Goal: Information Seeking & Learning: Learn about a topic

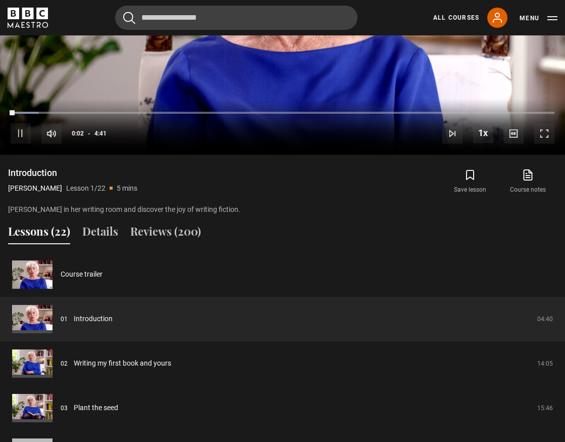
scroll to position [719, 0]
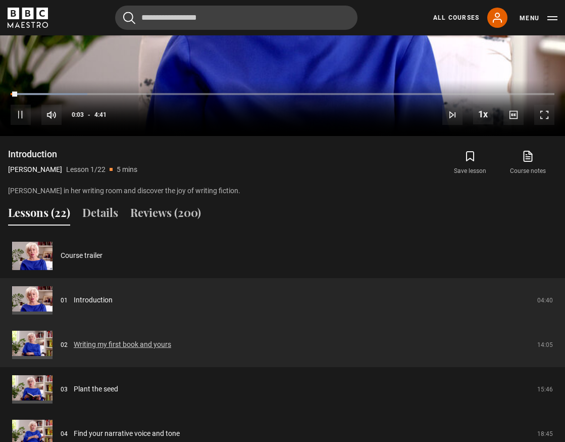
click at [101, 343] on link "Writing my first book and yours" at bounding box center [123, 344] width 98 height 11
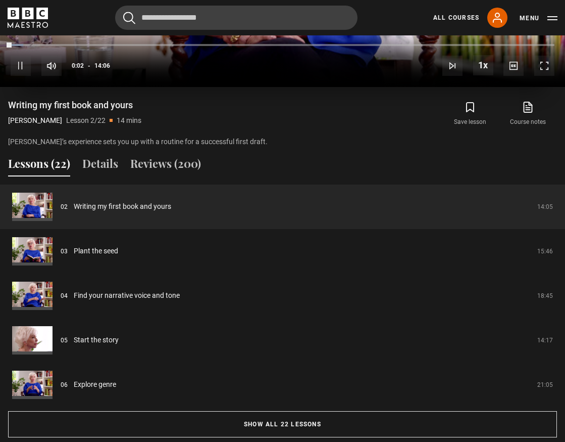
scroll to position [777, 0]
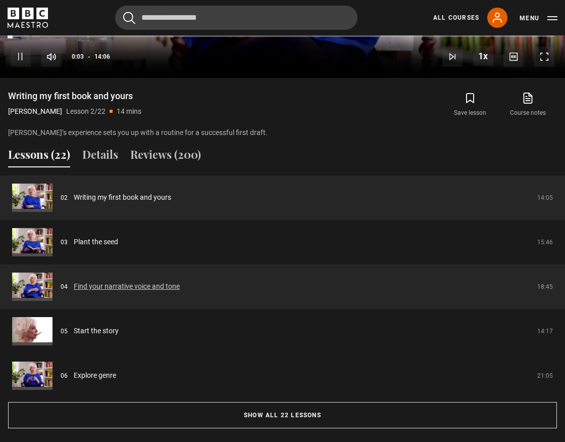
click at [126, 285] on link "Find your narrative voice and tone" at bounding box center [127, 286] width 106 height 11
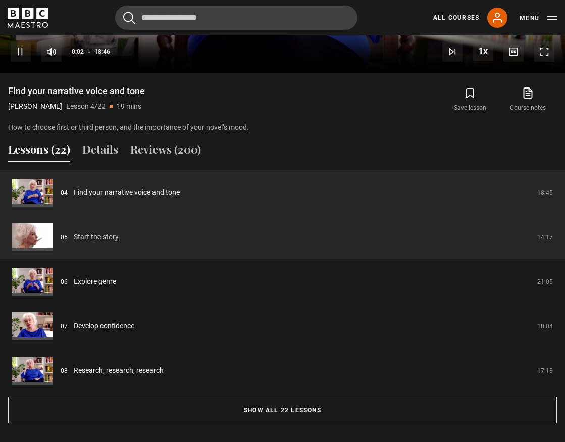
scroll to position [784, 0]
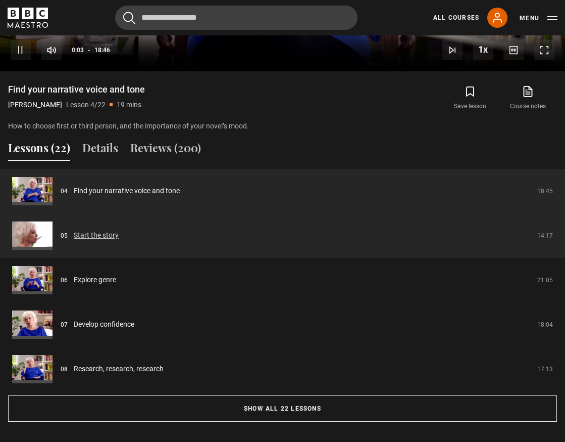
click at [97, 237] on link "Start the story" at bounding box center [96, 235] width 45 height 11
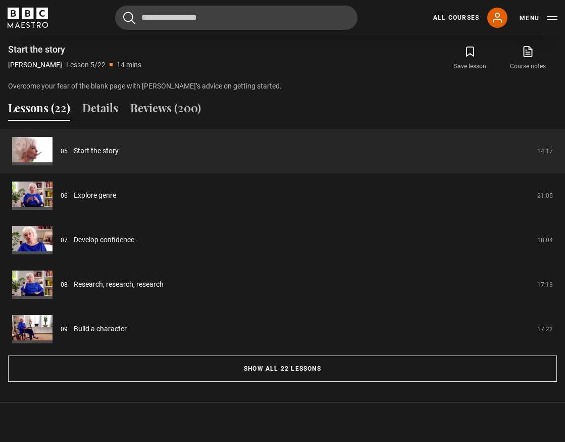
scroll to position [829, 0]
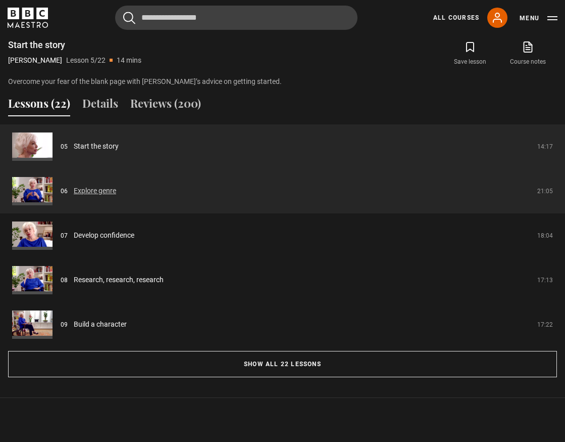
click at [98, 187] on link "Explore genre" at bounding box center [95, 190] width 42 height 11
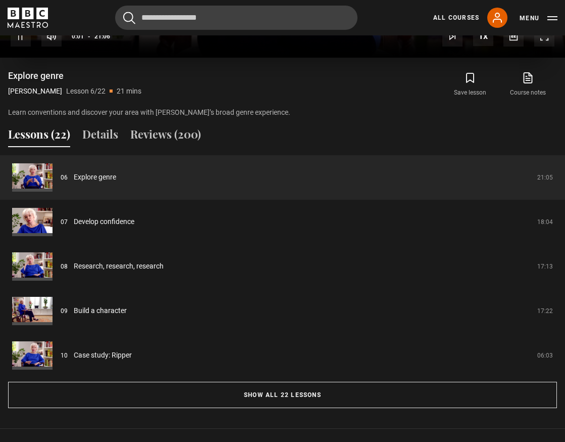
scroll to position [800, 0]
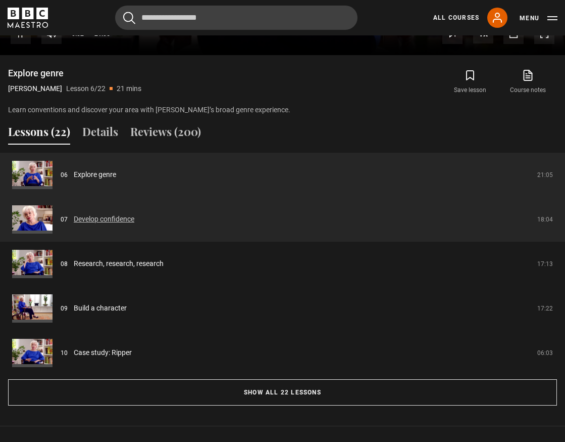
click at [112, 215] on link "Develop confidence" at bounding box center [104, 219] width 61 height 11
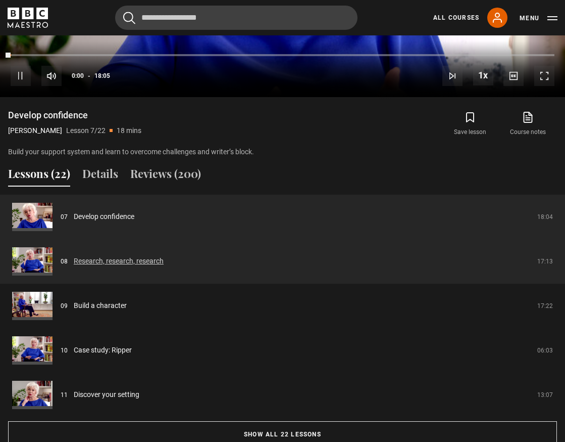
scroll to position [759, 0]
click at [129, 259] on link "Research, research, research" at bounding box center [119, 260] width 90 height 11
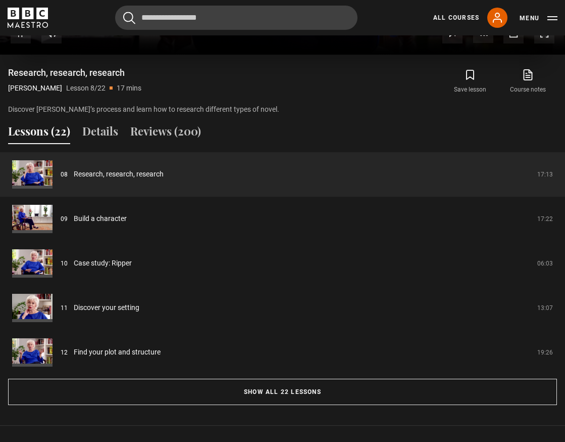
scroll to position [808, 0]
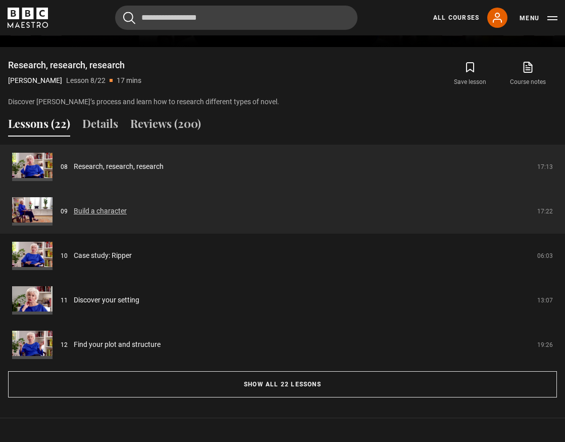
click at [112, 210] on link "Build a character" at bounding box center [100, 211] width 53 height 11
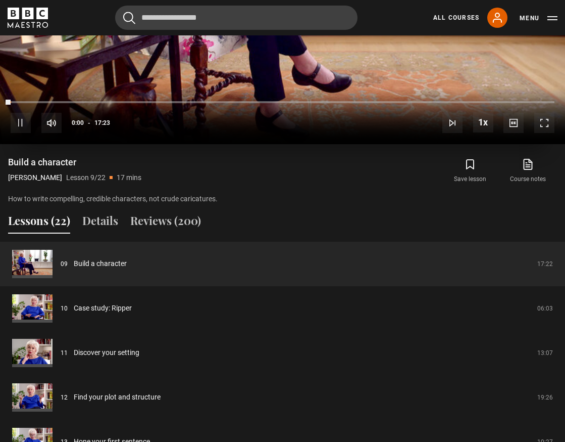
scroll to position [715, 0]
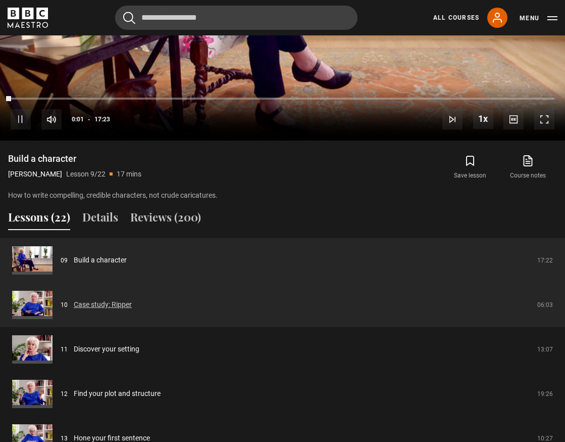
click at [116, 303] on link "Case study: Ripper" at bounding box center [103, 304] width 58 height 11
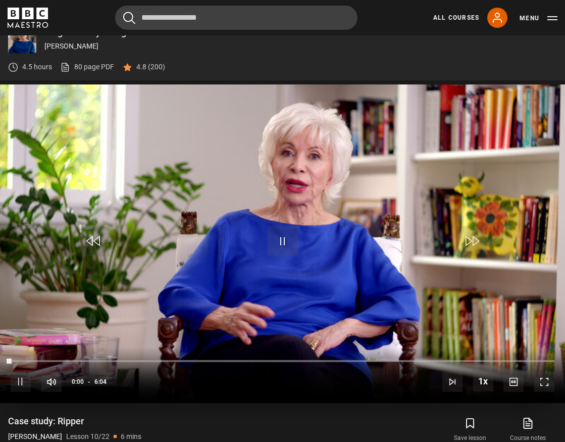
click at [113, 220] on video "Video Player" at bounding box center [282, 243] width 565 height 318
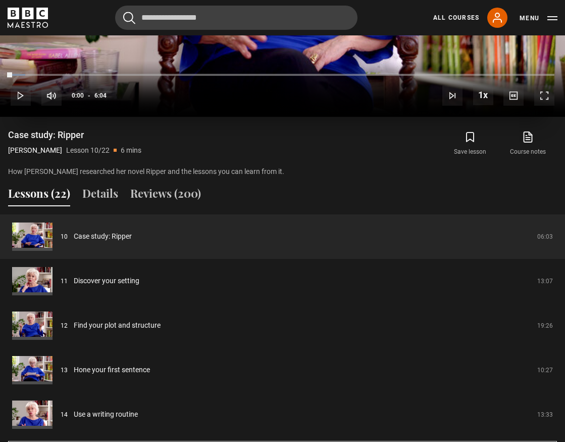
scroll to position [740, 0]
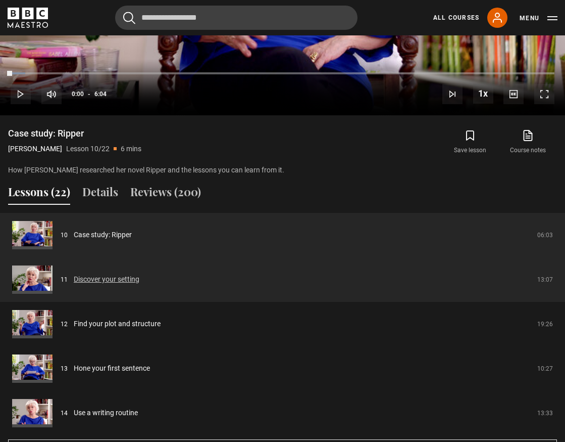
click at [103, 276] on link "Discover your setting" at bounding box center [107, 279] width 66 height 11
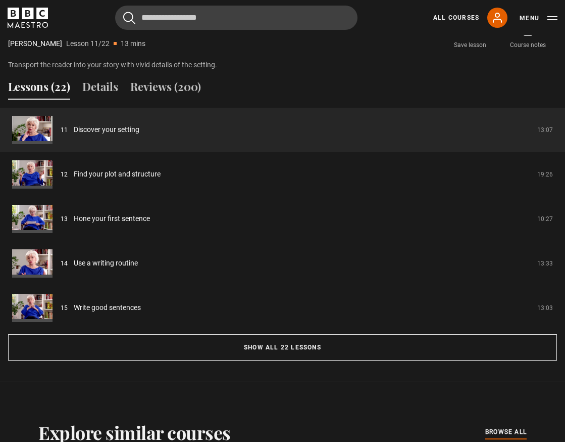
scroll to position [857, 0]
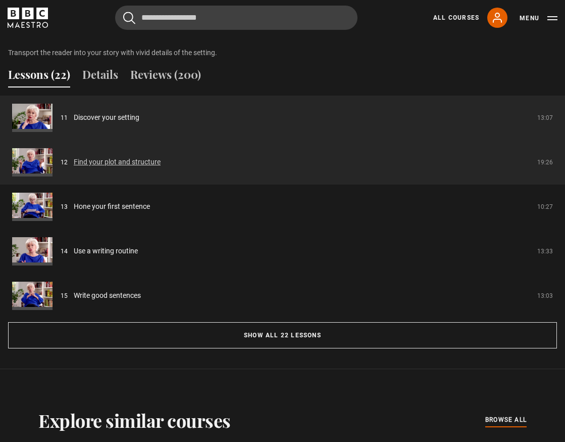
click at [127, 157] on link "Find your plot and structure" at bounding box center [117, 162] width 87 height 11
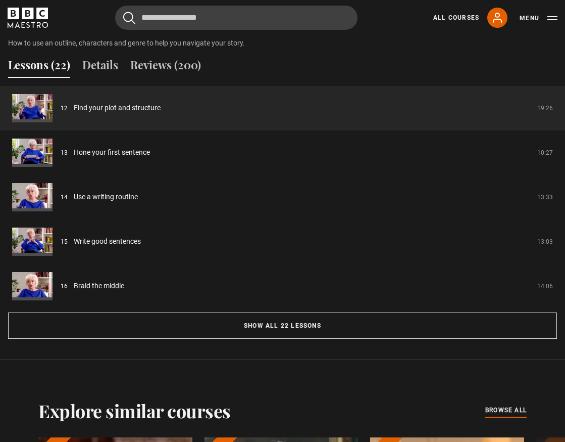
scroll to position [894, 0]
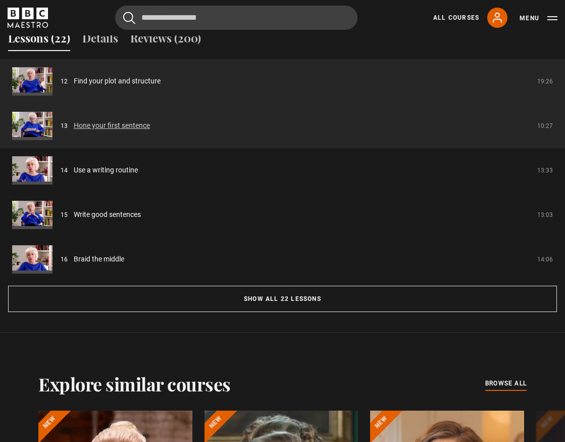
click at [112, 123] on link "Hone your first sentence" at bounding box center [112, 125] width 76 height 11
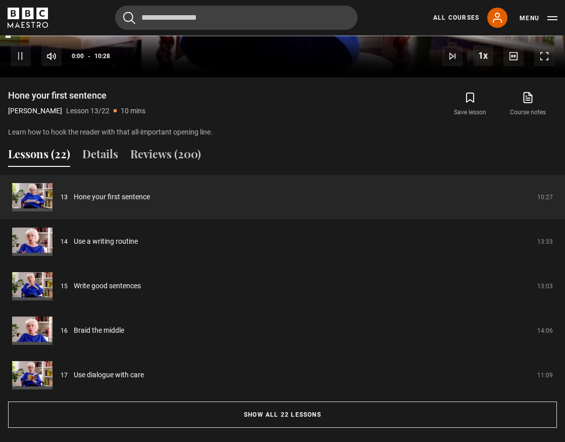
scroll to position [778, 0]
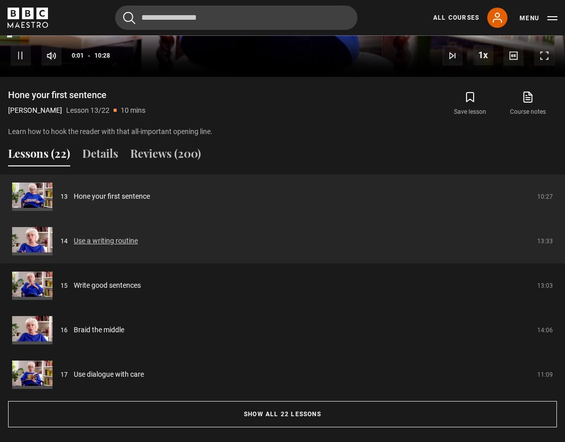
click at [114, 241] on link "Use a writing routine" at bounding box center [106, 240] width 64 height 11
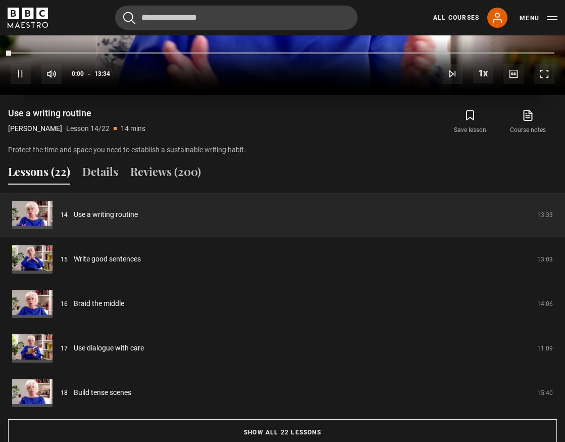
scroll to position [768, 0]
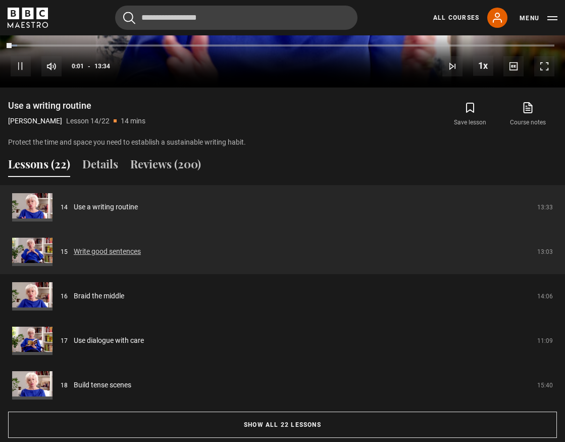
click at [112, 251] on link "Write good sentences" at bounding box center [107, 251] width 67 height 11
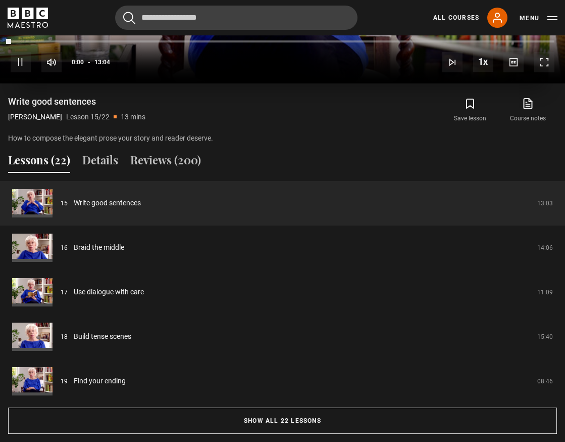
scroll to position [784, 0]
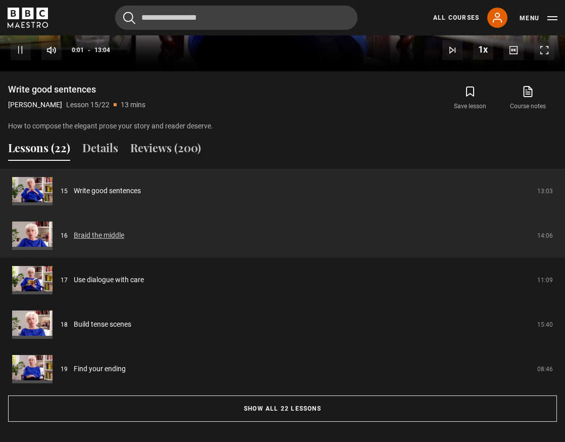
click at [109, 233] on link "Braid the middle" at bounding box center [99, 235] width 51 height 11
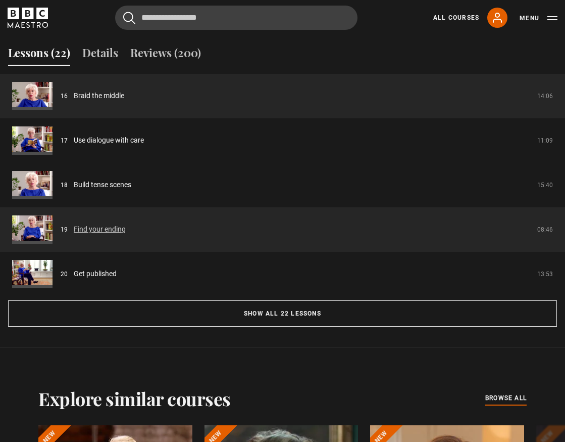
scroll to position [882, 0]
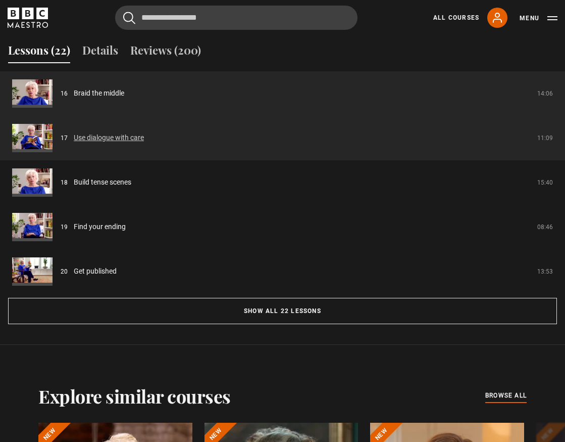
click at [111, 136] on link "Use dialogue with care" at bounding box center [109, 137] width 70 height 11
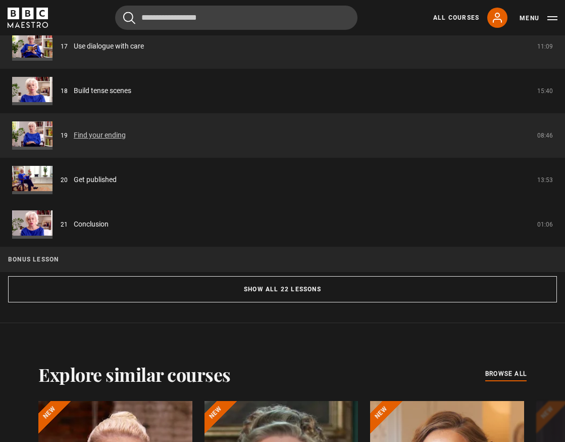
scroll to position [914, 0]
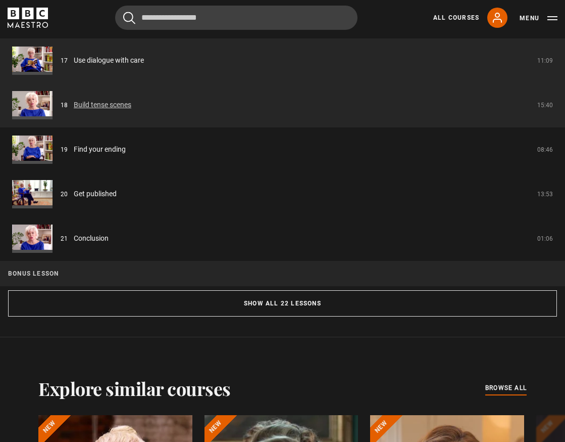
click at [99, 102] on link "Build tense scenes" at bounding box center [103, 105] width 58 height 11
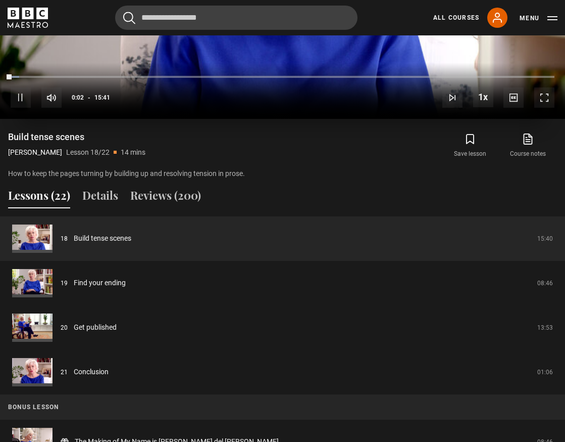
scroll to position [738, 0]
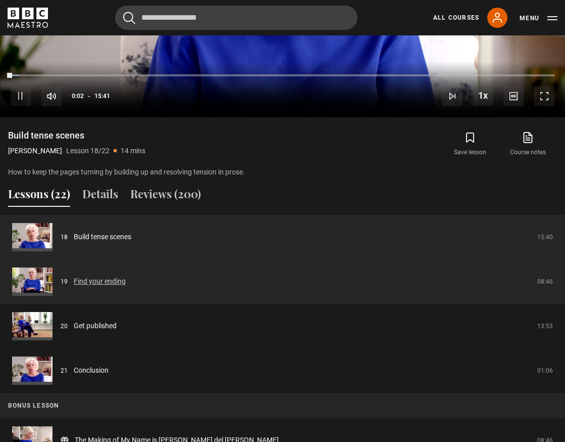
click at [99, 276] on link "Find your ending" at bounding box center [100, 281] width 52 height 11
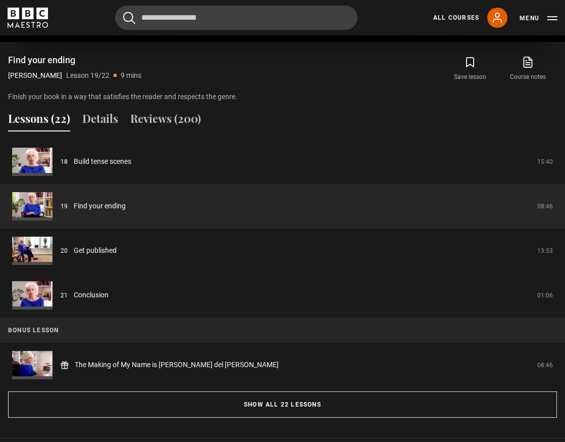
scroll to position [815, 0]
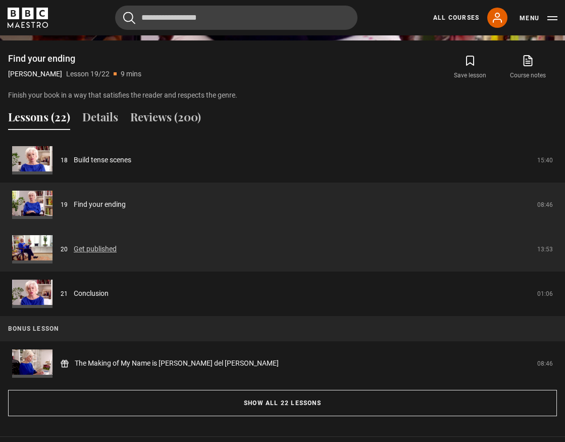
click at [94, 248] on link "Get published" at bounding box center [95, 249] width 43 height 11
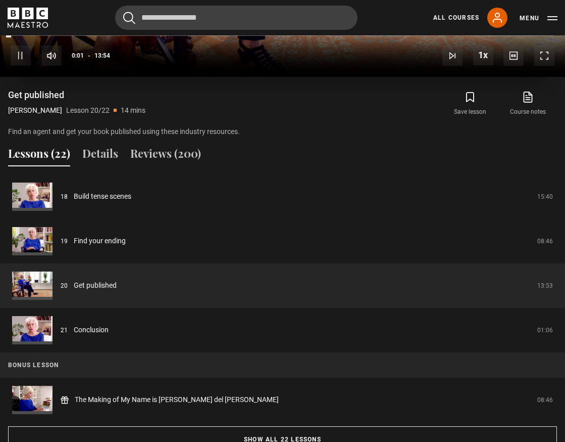
scroll to position [783, 0]
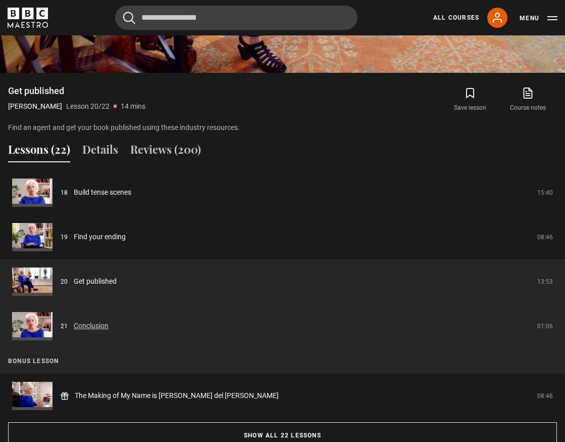
click at [90, 327] on link "Conclusion" at bounding box center [91, 325] width 35 height 11
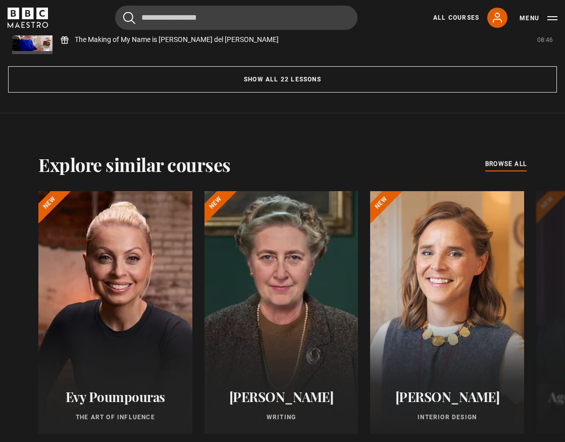
scroll to position [1076, 0]
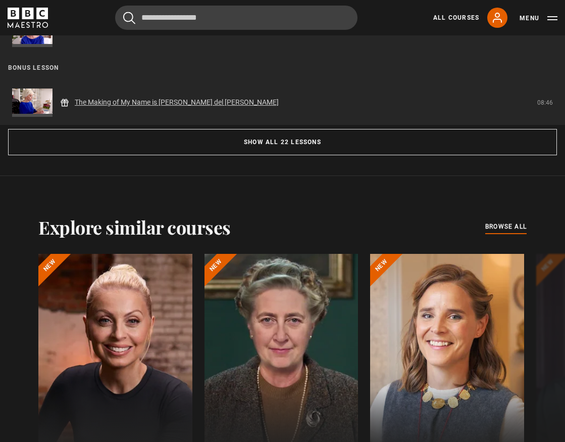
click at [152, 100] on link "The Making of My Name is [PERSON_NAME] del [PERSON_NAME]" at bounding box center [177, 102] width 204 height 11
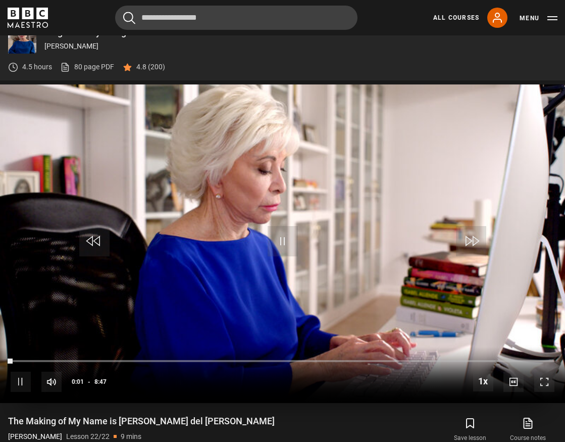
click at [292, 228] on span "Video Player" at bounding box center [283, 241] width 30 height 30
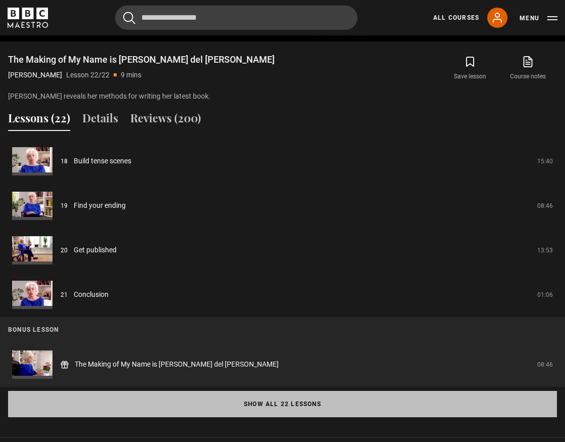
scroll to position [815, 0]
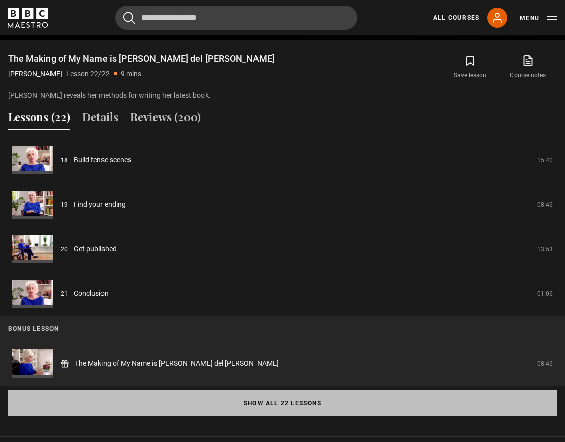
click at [241, 398] on button "Show all 22 lessons" at bounding box center [282, 403] width 549 height 26
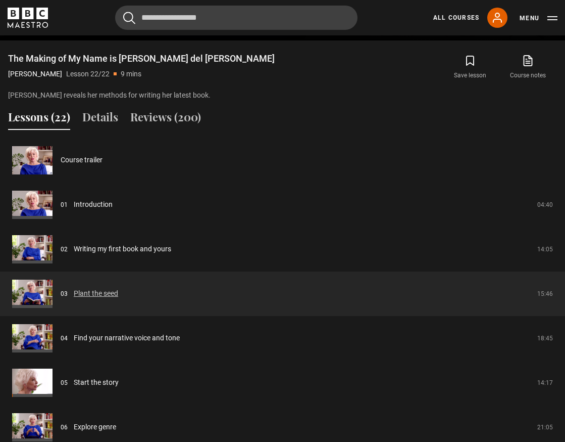
click at [90, 295] on link "Plant the seed" at bounding box center [96, 293] width 44 height 11
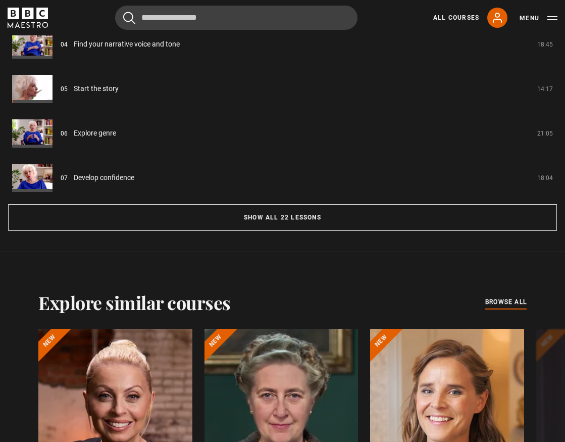
scroll to position [983, 0]
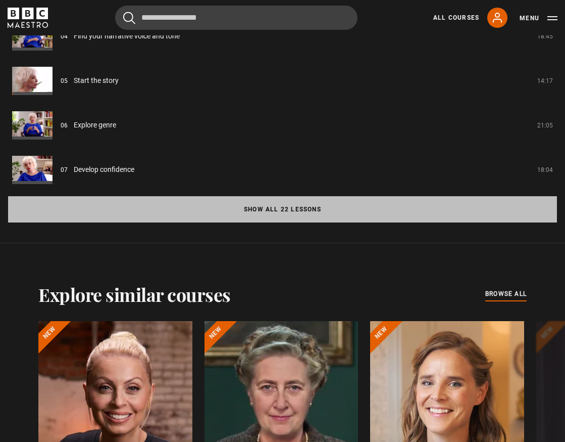
click at [258, 208] on button "Show all 22 lessons" at bounding box center [282, 209] width 549 height 26
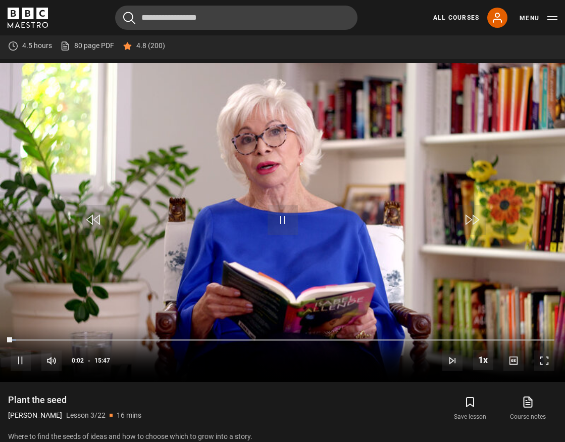
scroll to position [455, 0]
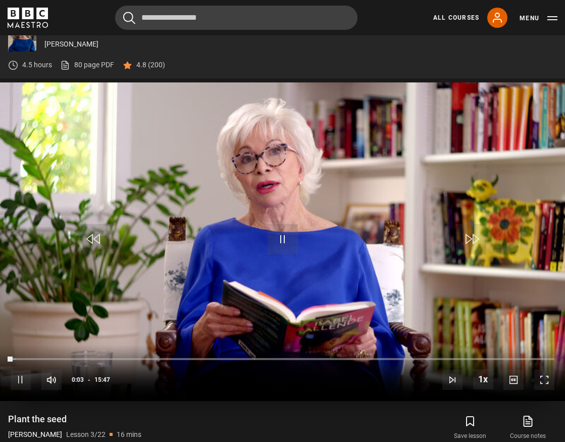
click at [281, 174] on video "Video Player" at bounding box center [282, 241] width 565 height 318
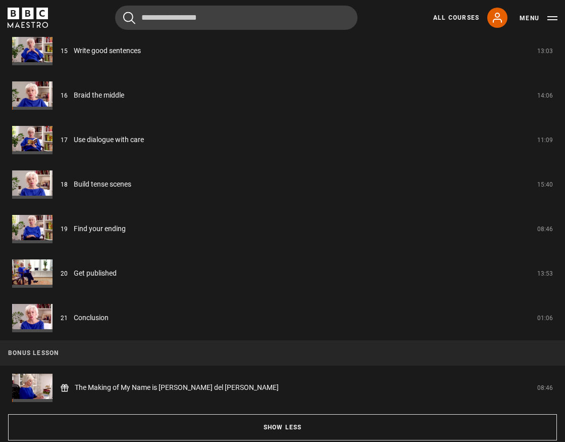
scroll to position [1588, 0]
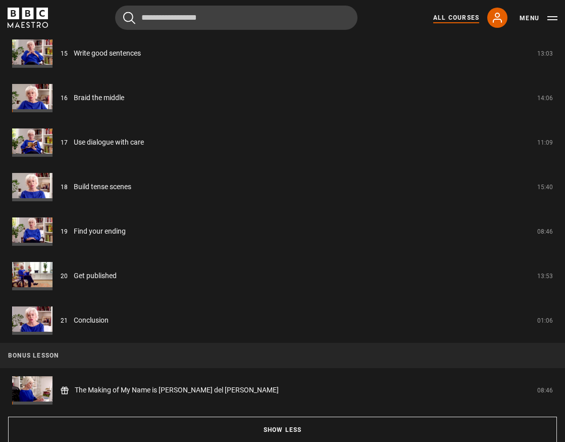
click at [450, 14] on link "All Courses" at bounding box center [456, 17] width 46 height 9
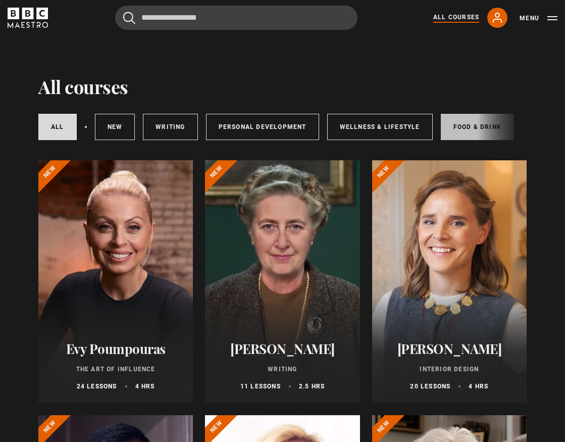
click at [451, 129] on link "Food & Drink" at bounding box center [477, 127] width 73 height 26
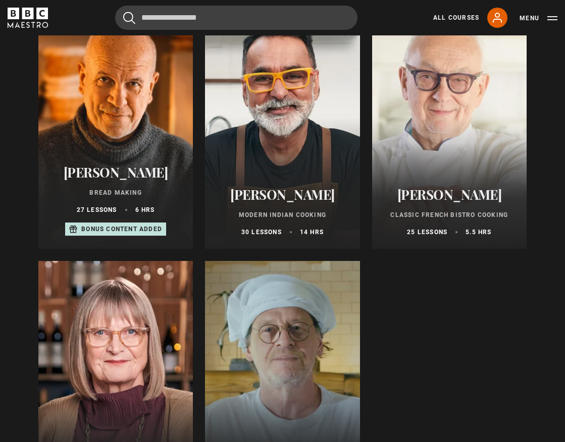
scroll to position [408, 0]
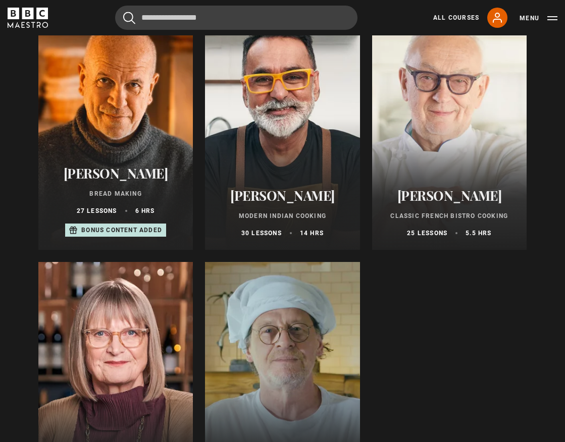
click at [465, 126] on div at bounding box center [449, 128] width 155 height 242
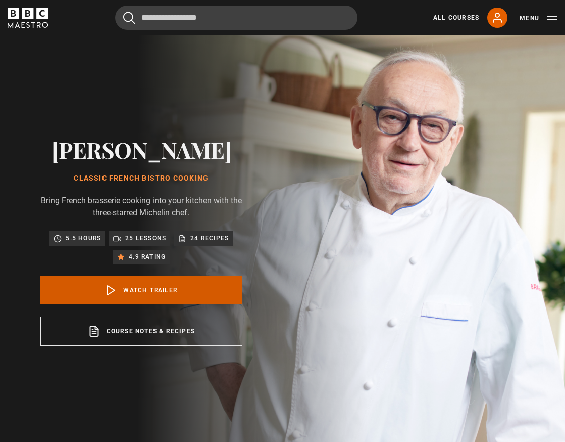
click at [151, 286] on link "Watch Trailer" at bounding box center [141, 290] width 202 height 28
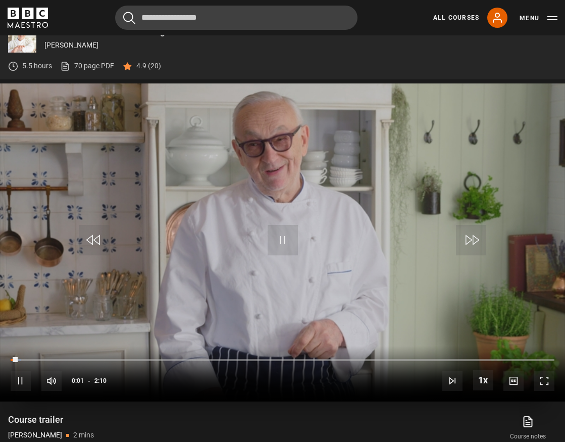
click at [287, 255] on span "Video Player" at bounding box center [283, 240] width 30 height 30
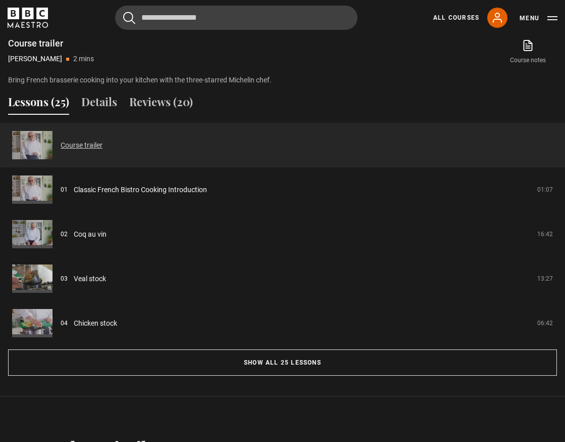
scroll to position [833, 0]
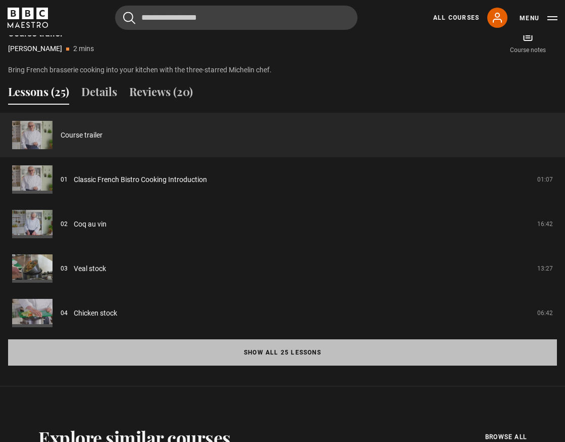
click at [273, 351] on button "Show all 25 lessons" at bounding box center [282, 352] width 549 height 26
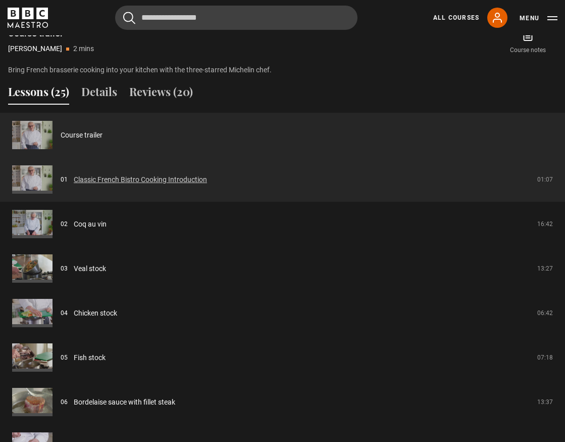
click at [136, 182] on link "Classic French Bistro Cooking Introduction" at bounding box center [140, 179] width 133 height 11
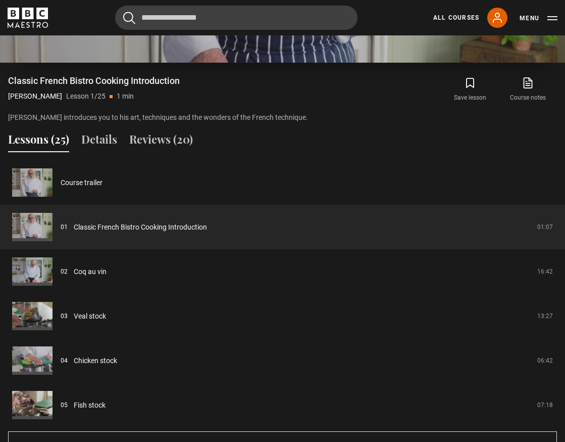
scroll to position [792, 0]
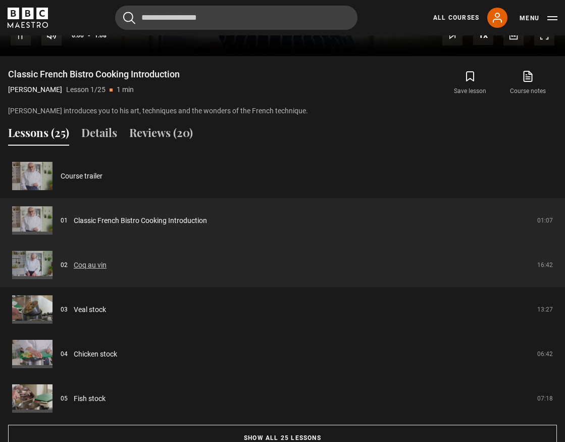
click at [86, 264] on link "Coq au vin" at bounding box center [90, 265] width 33 height 11
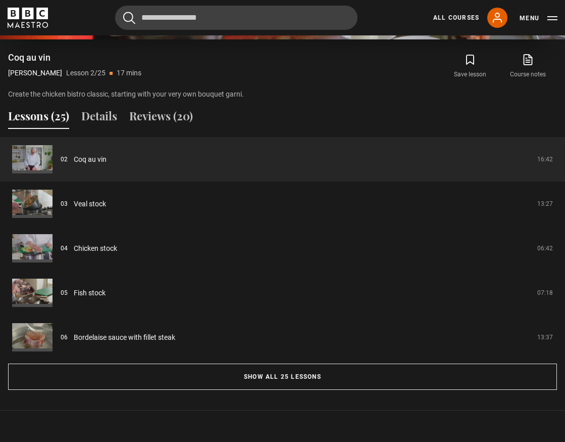
scroll to position [839, 0]
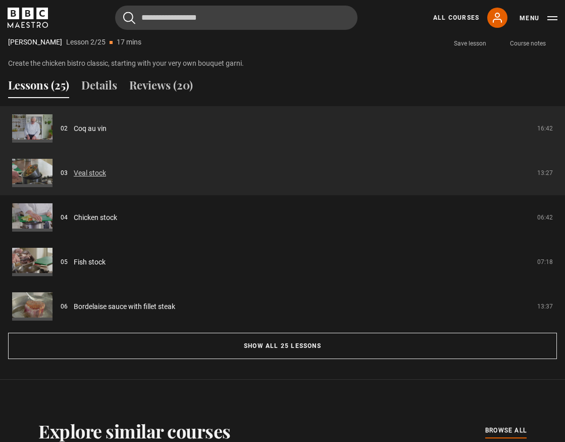
click at [93, 178] on link "Veal stock" at bounding box center [90, 173] width 32 height 11
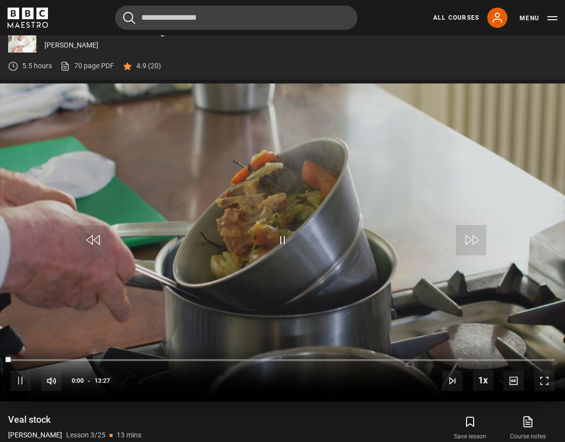
click at [147, 188] on video "Video Player" at bounding box center [282, 242] width 565 height 318
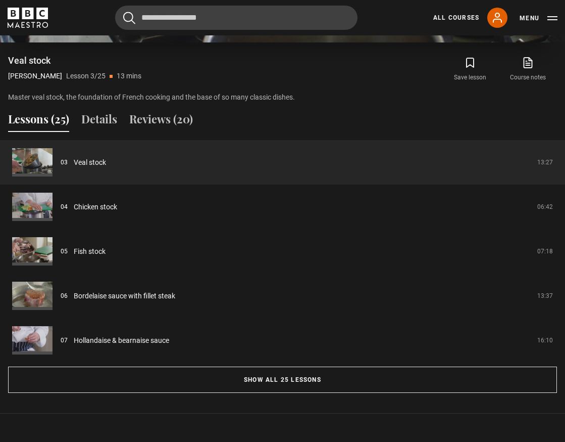
scroll to position [815, 0]
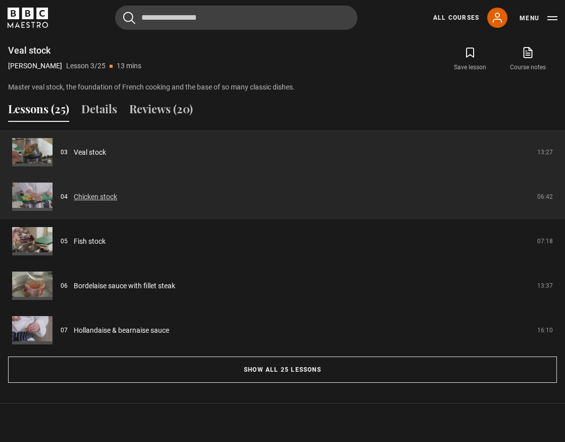
click at [108, 199] on link "Chicken stock" at bounding box center [95, 196] width 43 height 11
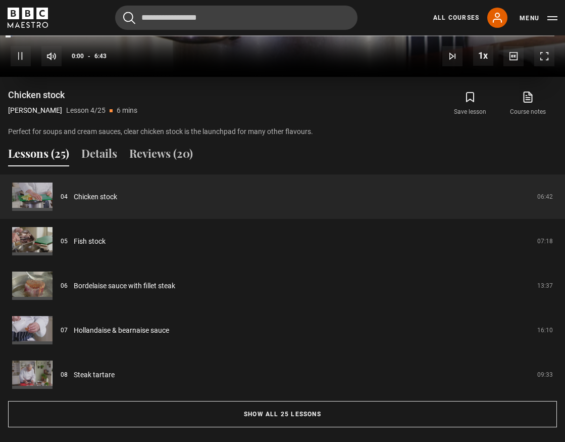
scroll to position [792, 0]
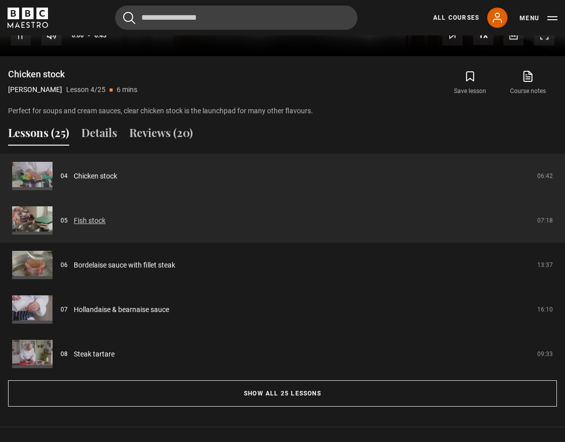
click at [94, 221] on link "Fish stock" at bounding box center [90, 220] width 32 height 11
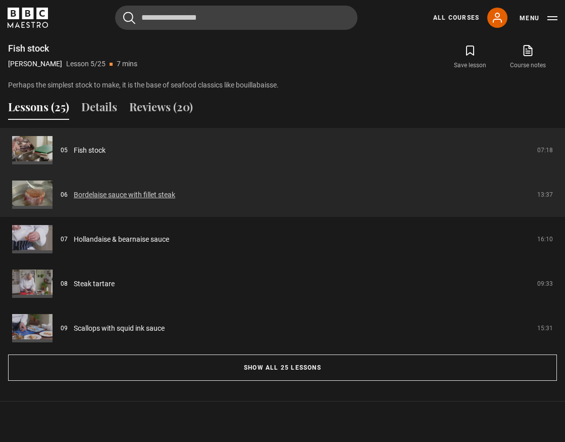
scroll to position [818, 0]
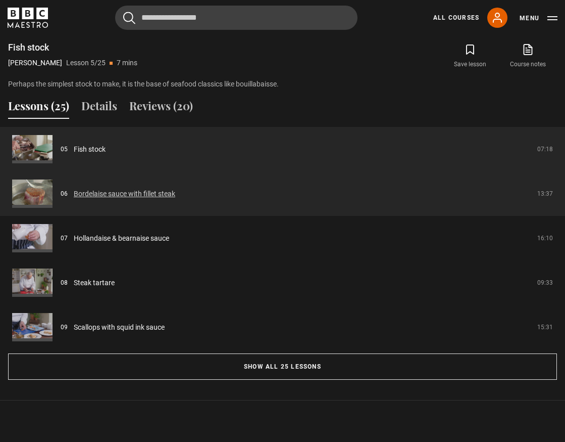
click at [143, 197] on link "Bordelaise sauce with fillet steak" at bounding box center [125, 193] width 102 height 11
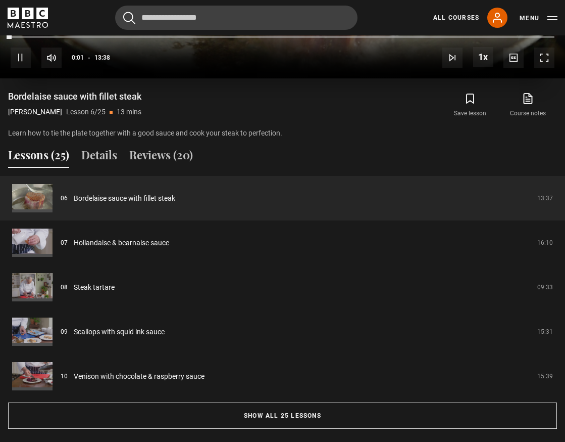
scroll to position [771, 0]
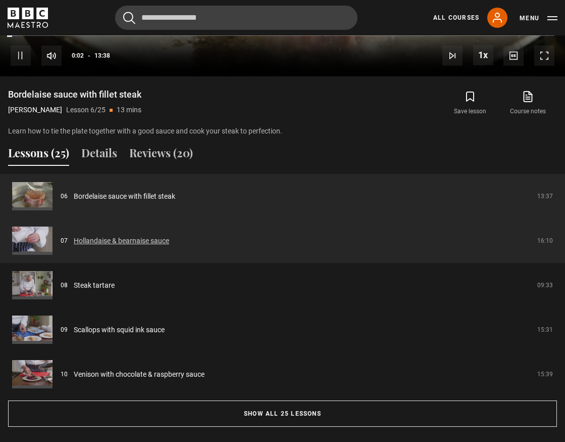
click at [145, 240] on link "Hollandaise & bearnaise sauce" at bounding box center [121, 240] width 95 height 11
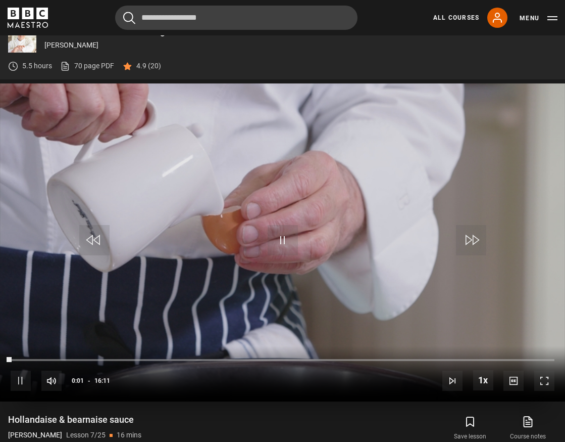
click at [202, 293] on video "Video Player" at bounding box center [282, 242] width 565 height 318
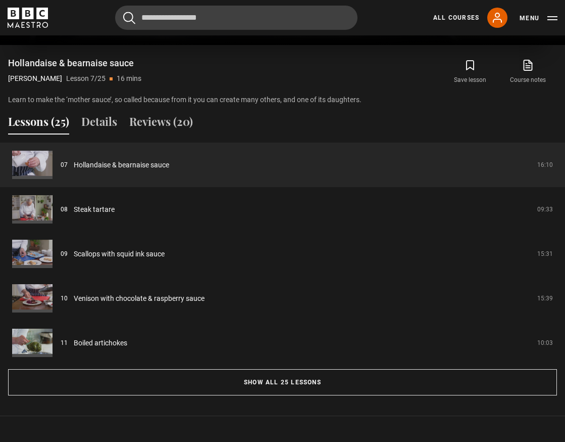
scroll to position [804, 0]
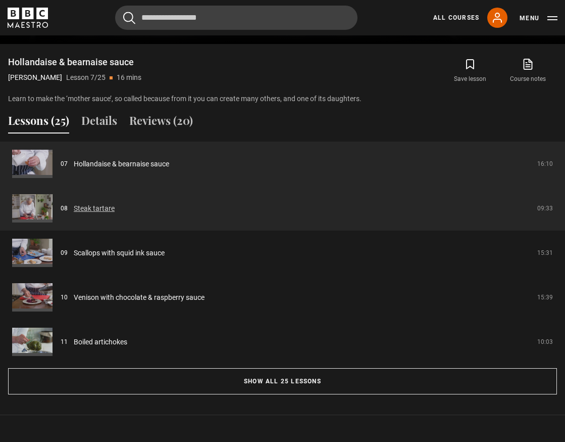
click at [102, 211] on link "Steak tartare" at bounding box center [94, 208] width 41 height 11
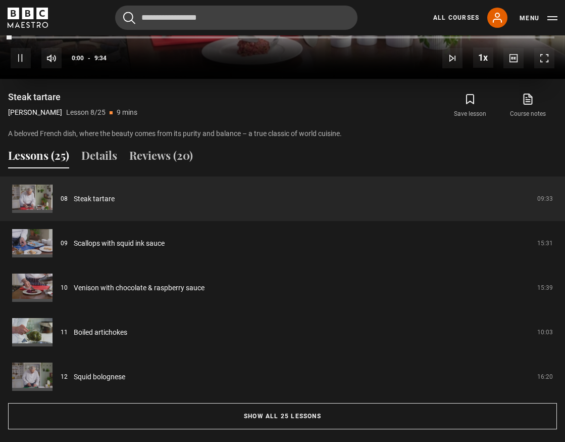
scroll to position [777, 0]
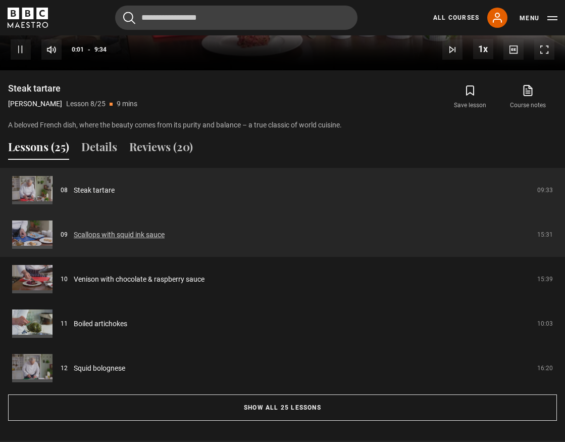
click at [139, 231] on link "Scallops with squid ink sauce" at bounding box center [119, 234] width 91 height 11
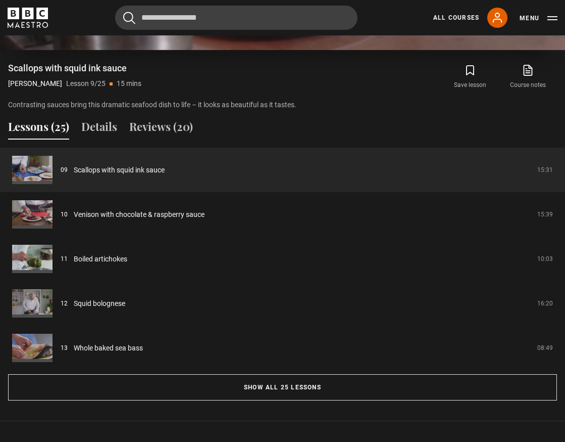
scroll to position [798, 0]
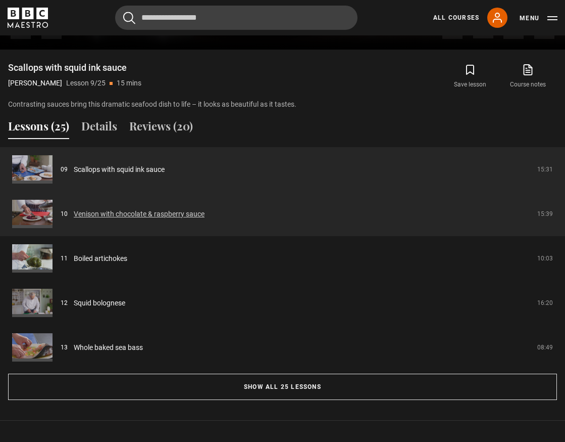
click at [124, 214] on link "Venison with chocolate & raspberry sauce" at bounding box center [139, 214] width 131 height 11
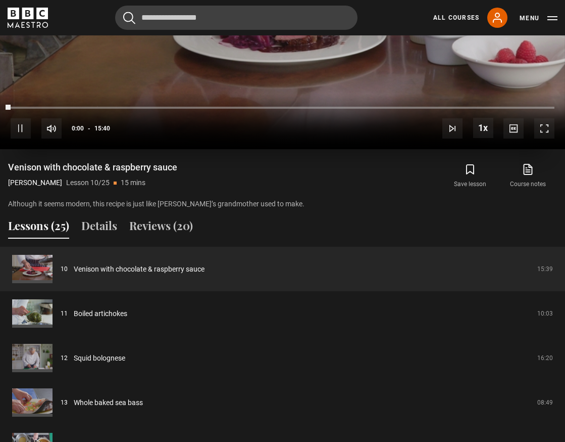
scroll to position [701, 0]
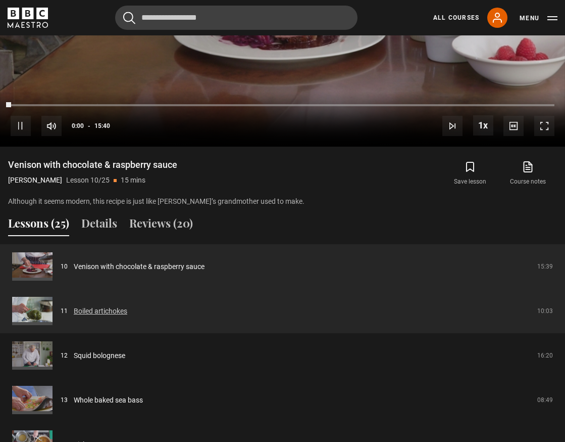
click at [105, 310] on link "Boiled artichokes" at bounding box center [101, 311] width 54 height 11
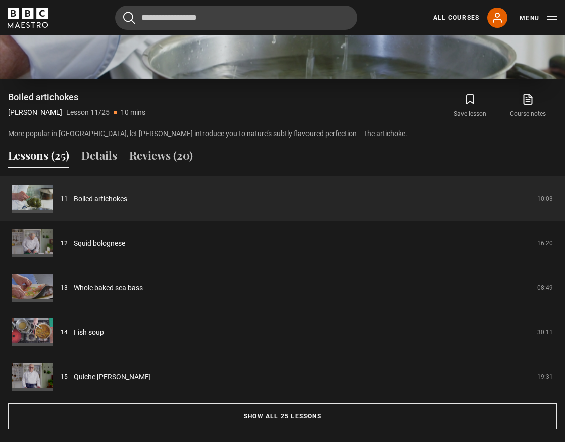
scroll to position [774, 0]
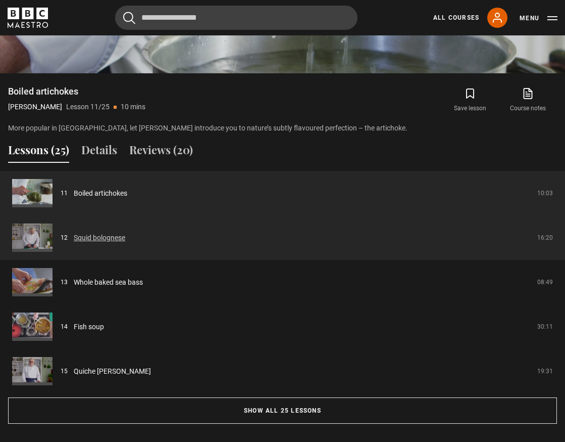
click at [107, 239] on link "Squid bolognese" at bounding box center [100, 237] width 52 height 11
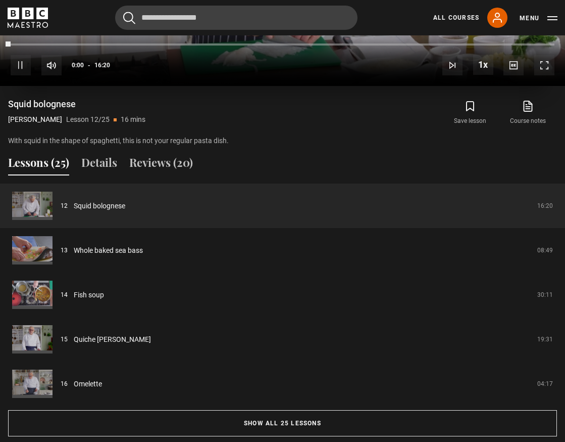
scroll to position [773, 0]
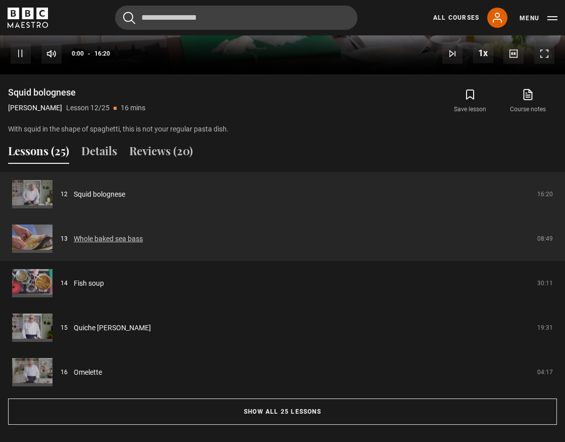
click at [119, 239] on link "Whole baked sea bass" at bounding box center [108, 238] width 69 height 11
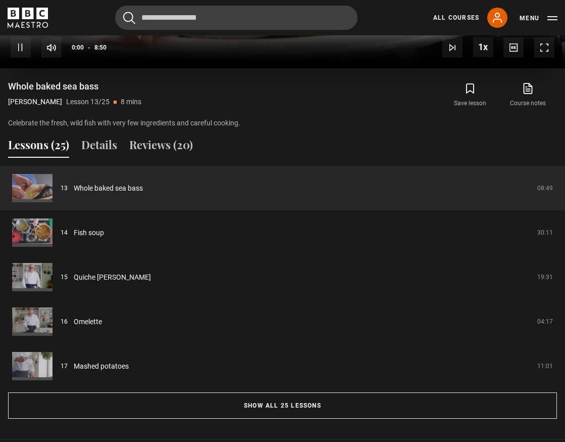
scroll to position [796, 0]
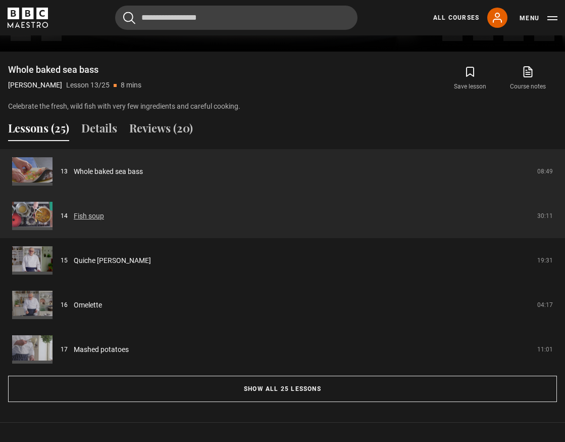
click at [84, 216] on link "Fish soup" at bounding box center [89, 216] width 30 height 11
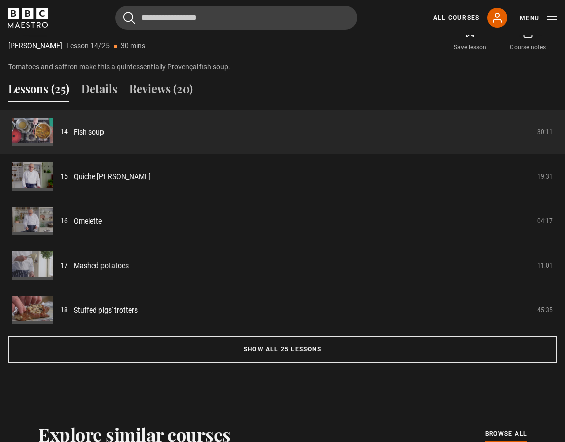
scroll to position [840, 0]
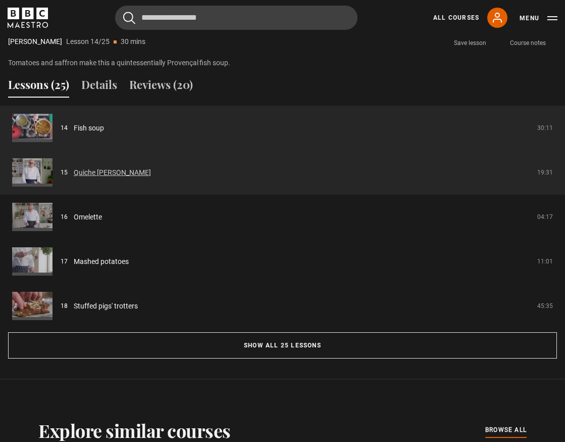
click at [102, 171] on link "Quiche [PERSON_NAME]" at bounding box center [112, 172] width 77 height 11
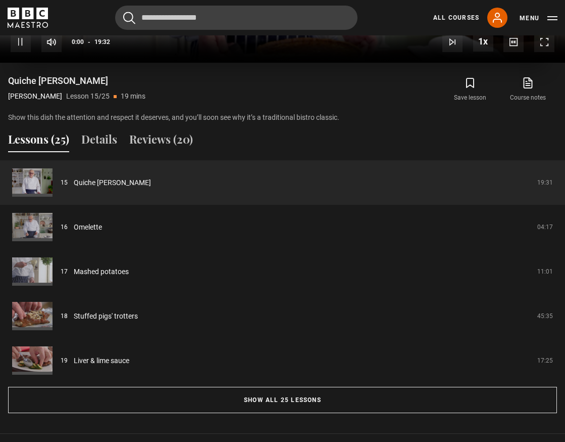
scroll to position [791, 0]
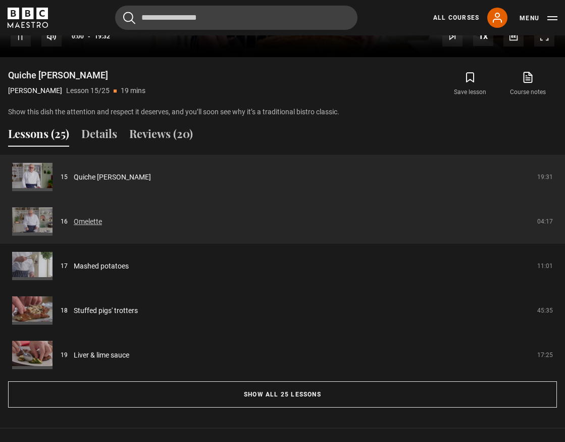
click at [91, 220] on link "Omelette" at bounding box center [88, 221] width 28 height 11
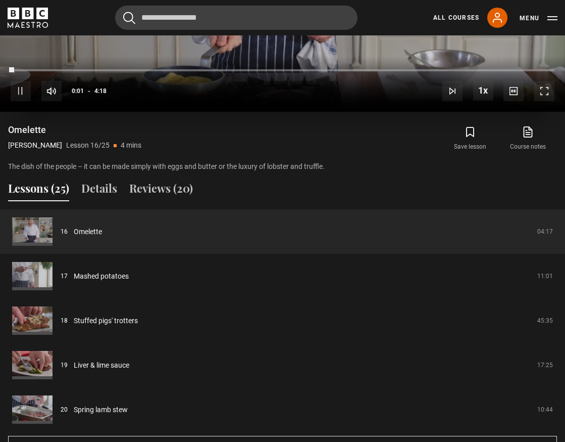
scroll to position [739, 0]
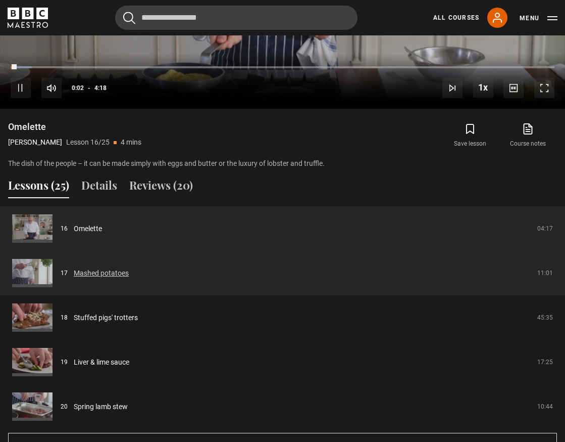
click at [111, 272] on link "Mashed potatoes" at bounding box center [101, 273] width 55 height 11
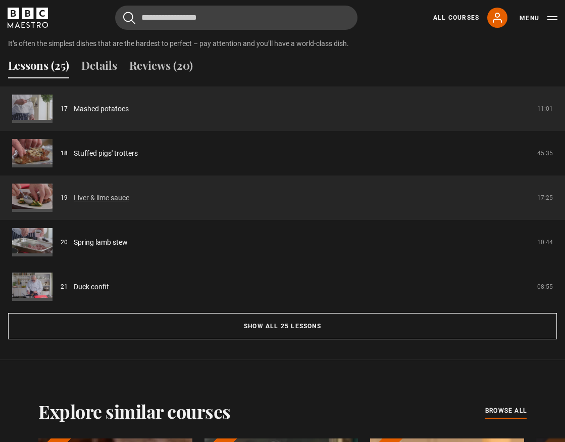
scroll to position [860, 0]
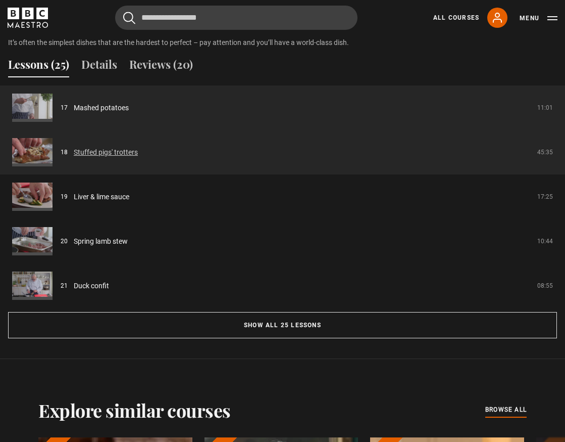
click at [117, 154] on link "Stuffed pigs' trotters" at bounding box center [106, 152] width 64 height 11
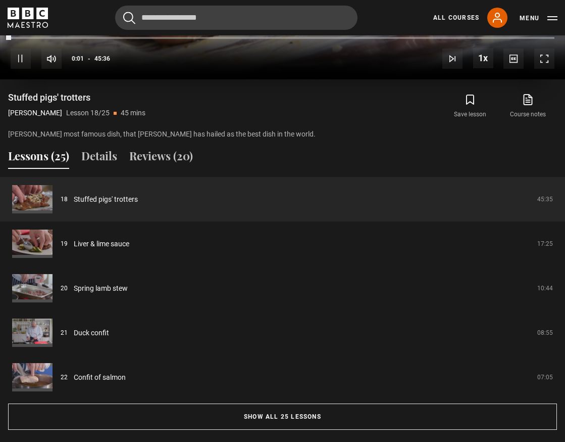
scroll to position [771, 0]
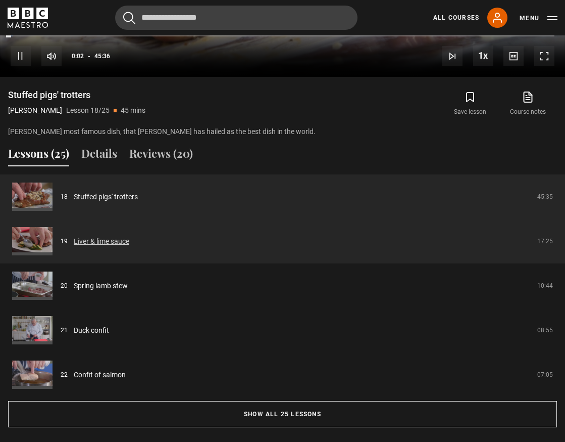
click at [105, 242] on link "Liver & lime sauce" at bounding box center [102, 241] width 56 height 11
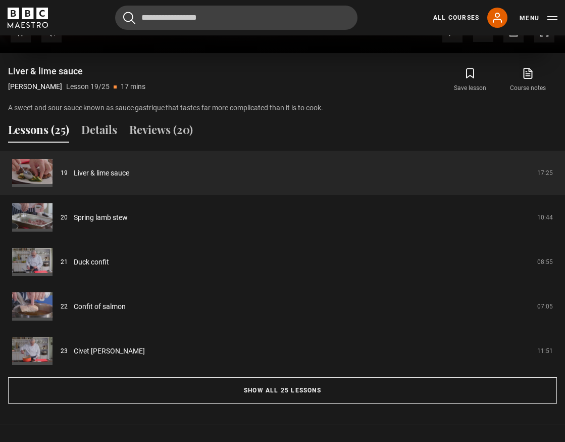
scroll to position [810, 0]
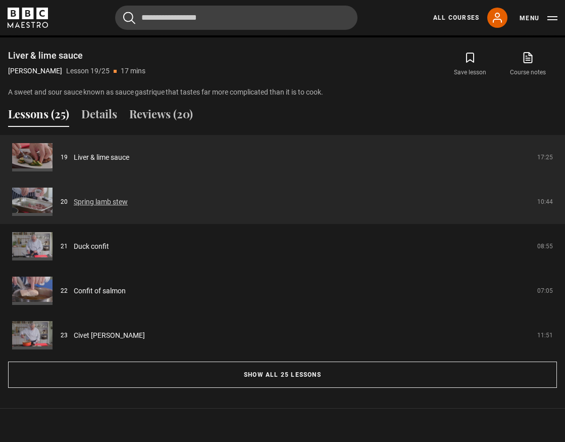
click at [107, 203] on link "Spring lamb stew" at bounding box center [101, 202] width 54 height 11
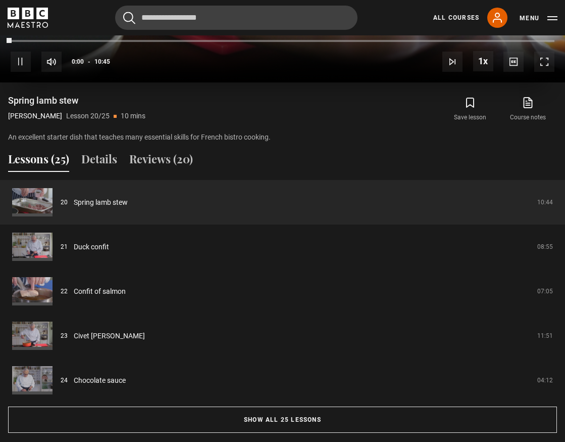
scroll to position [781, 0]
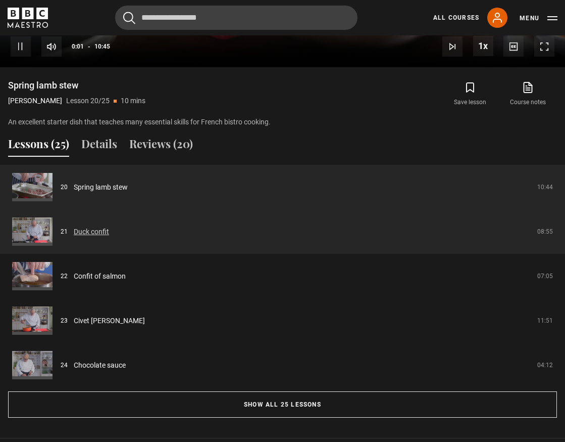
click at [94, 233] on link "Duck confit" at bounding box center [91, 231] width 35 height 11
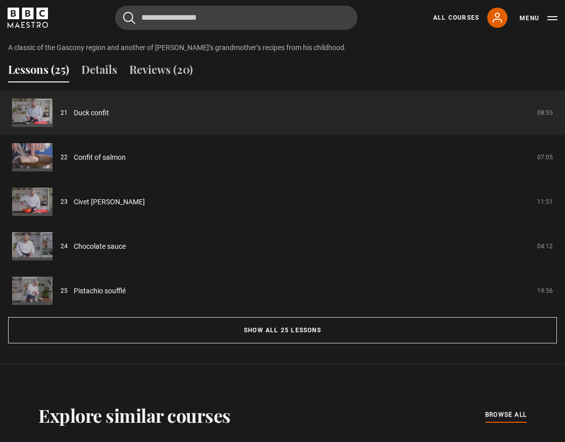
scroll to position [858, 0]
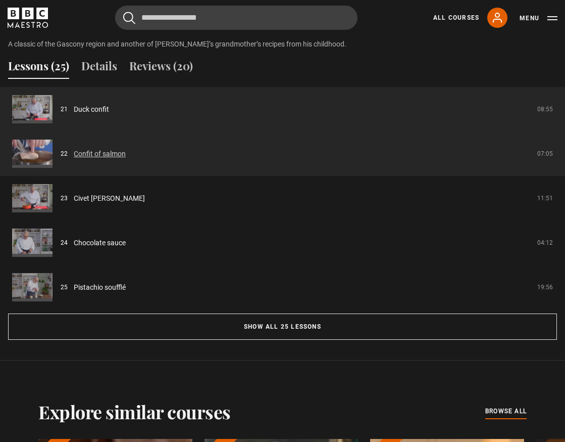
click at [112, 156] on link "Confit of salmon" at bounding box center [100, 154] width 52 height 11
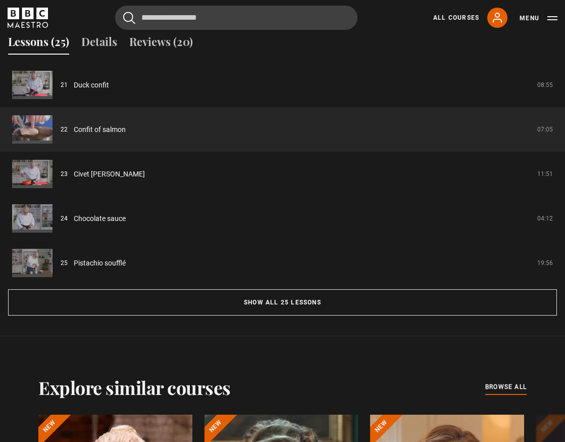
scroll to position [907, 0]
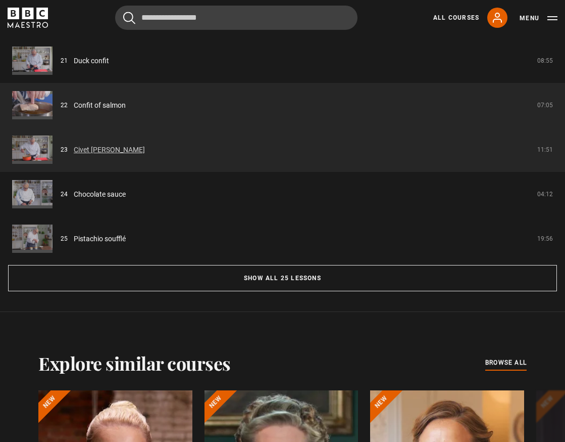
click at [96, 148] on link "Civet [PERSON_NAME]" at bounding box center [109, 149] width 71 height 11
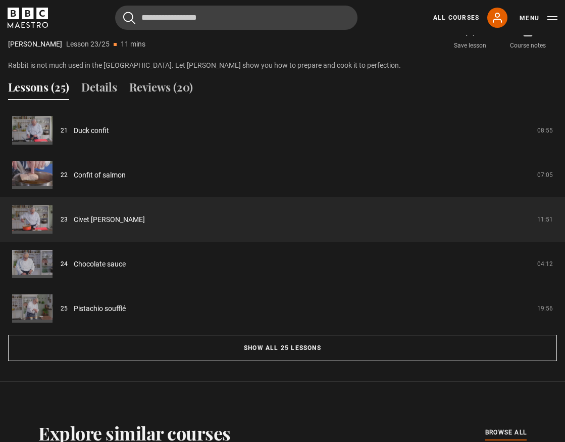
scroll to position [840, 0]
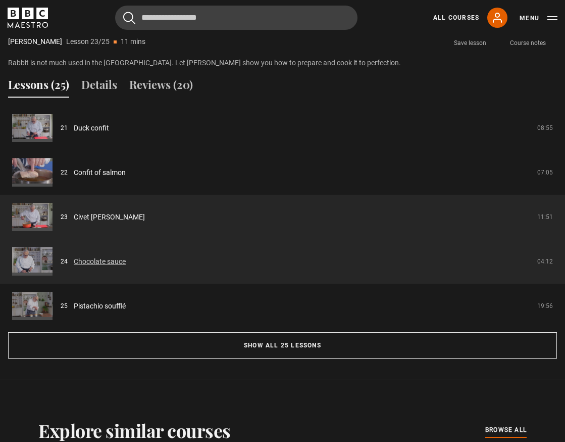
click at [100, 261] on link "Chocolate sauce" at bounding box center [100, 261] width 52 height 11
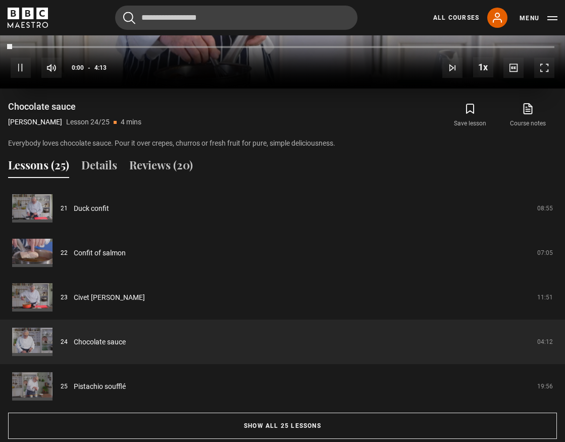
scroll to position [785, 0]
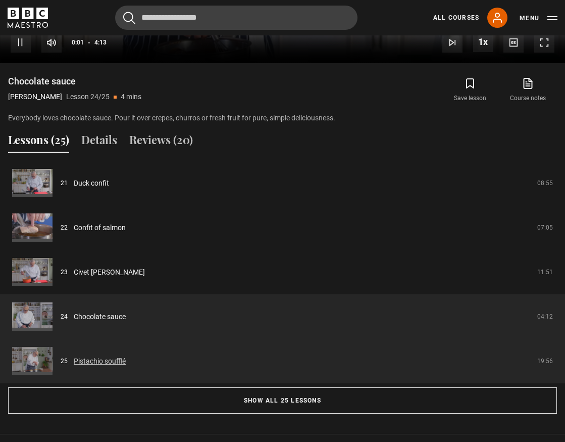
click at [101, 359] on link "Pistachio soufflé" at bounding box center [100, 361] width 52 height 11
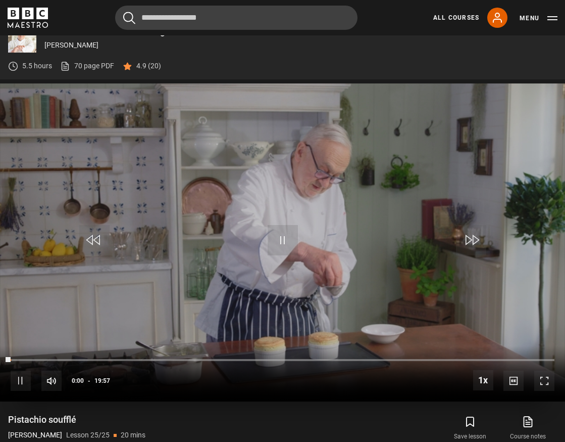
click at [287, 235] on span "Video Player" at bounding box center [283, 240] width 30 height 30
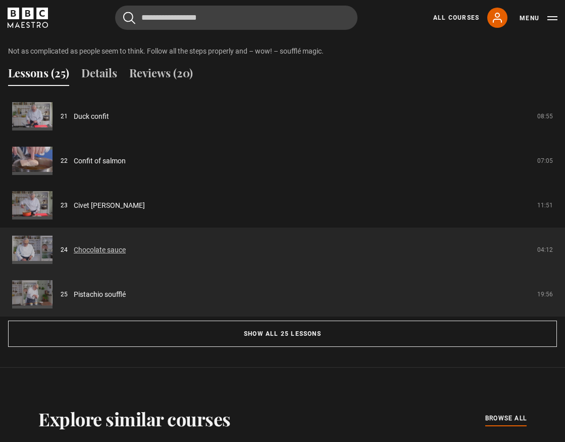
scroll to position [855, 0]
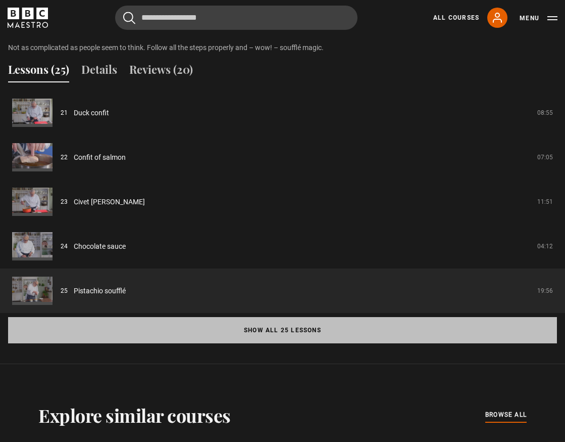
click at [263, 328] on button "Show all 25 lessons" at bounding box center [282, 330] width 549 height 26
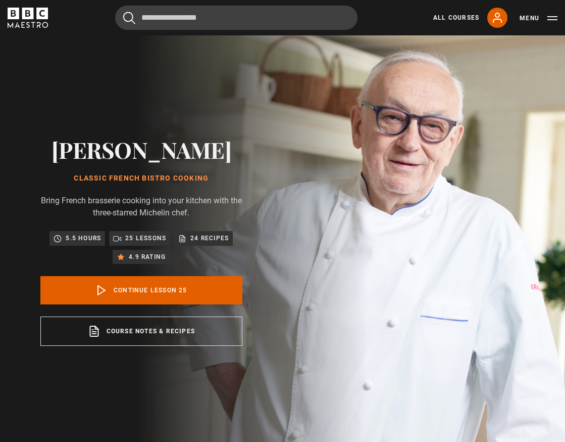
scroll to position [0, 0]
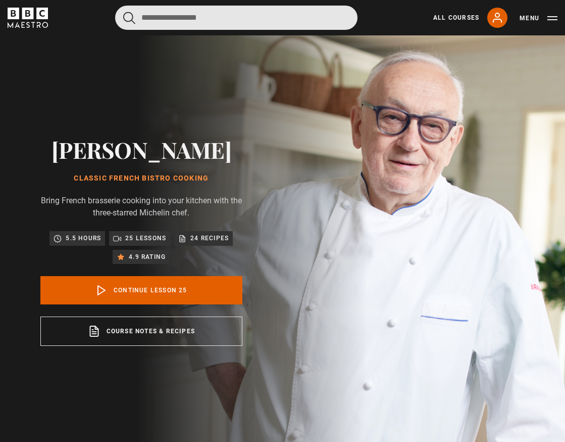
click at [215, 22] on input "Search" at bounding box center [236, 18] width 242 height 24
type input "******"
click at [130, 17] on button "submit" at bounding box center [129, 18] width 12 height 13
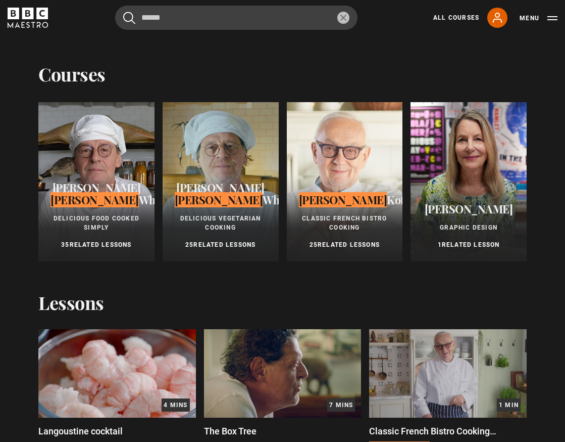
click at [205, 189] on span "Marco" at bounding box center [220, 187] width 88 height 15
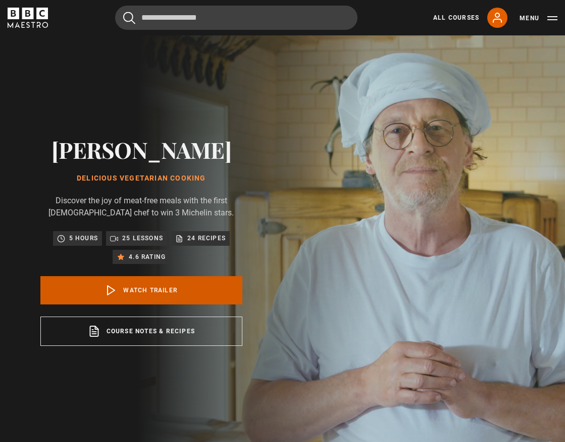
click at [130, 293] on link "Watch Trailer" at bounding box center [141, 290] width 202 height 28
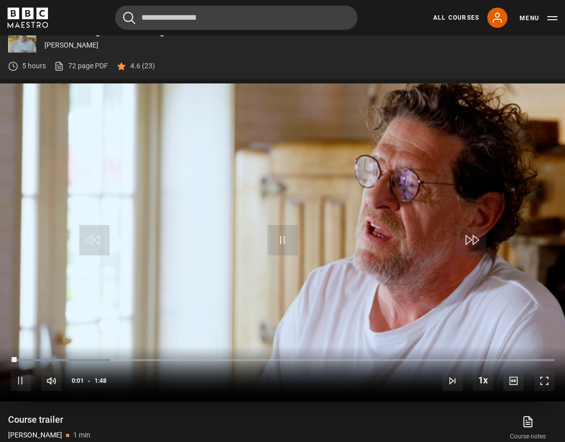
click at [258, 211] on video "Video Player" at bounding box center [282, 242] width 565 height 318
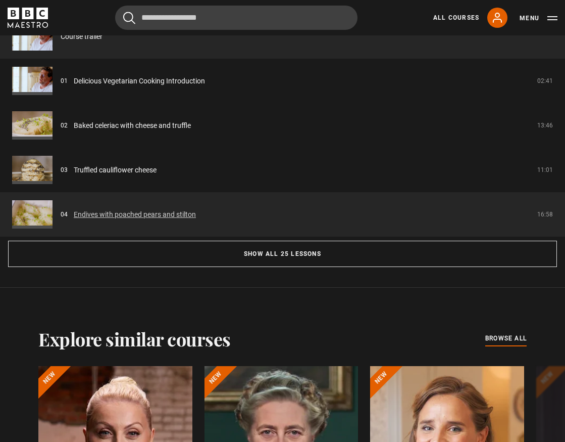
scroll to position [944, 0]
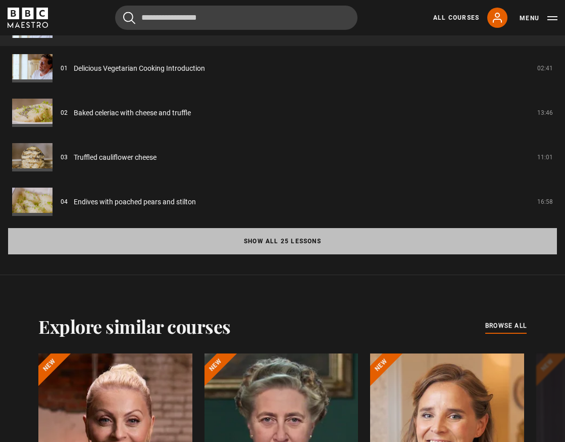
click at [265, 239] on button "Show all 25 lessons" at bounding box center [282, 241] width 549 height 26
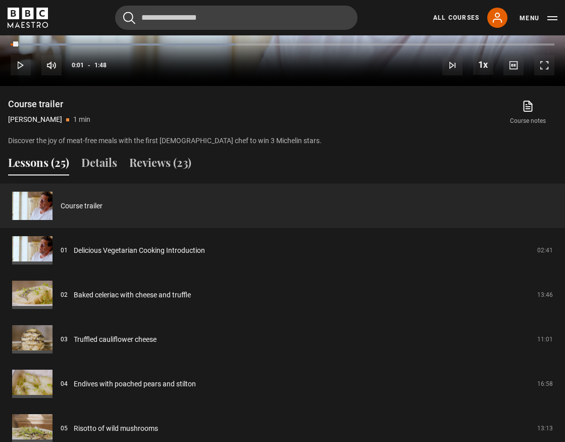
scroll to position [753, 0]
